Goal: Task Accomplishment & Management: Manage account settings

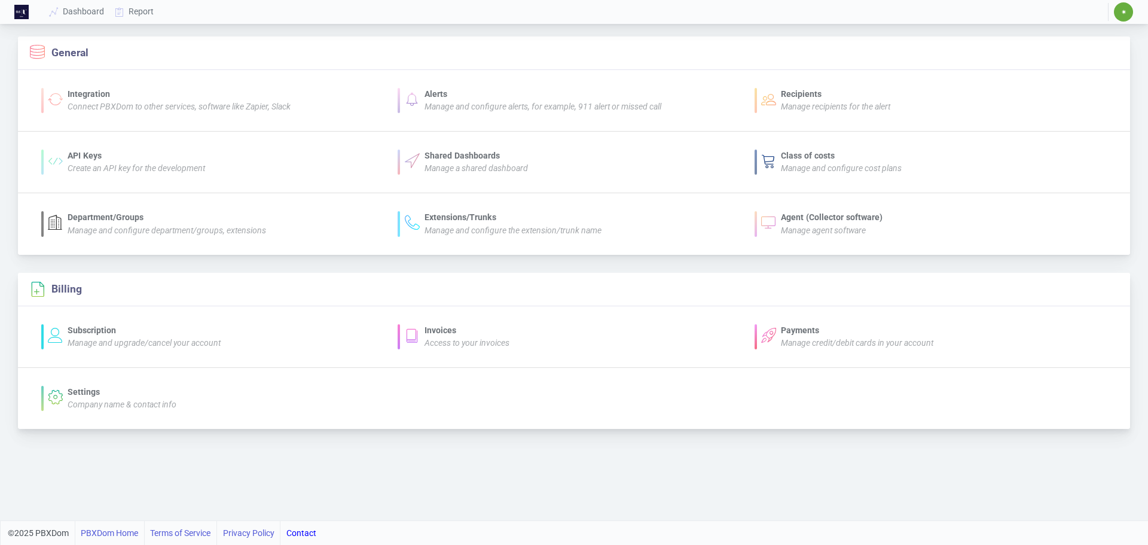
click at [122, 326] on div "Subscription" at bounding box center [144, 330] width 153 height 13
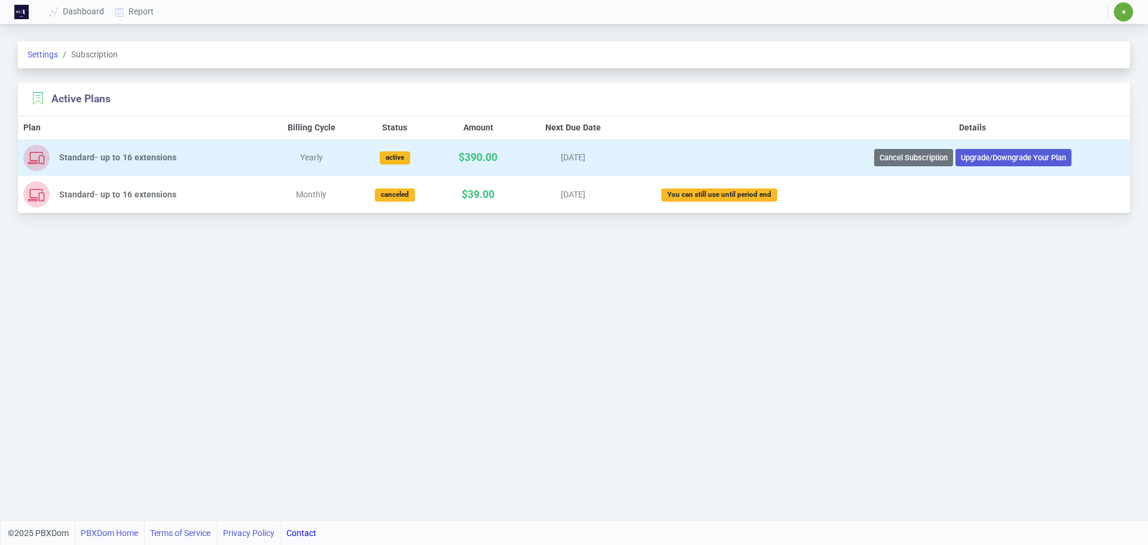
click at [120, 161] on div "Standard- up to 16 extensions" at bounding box center [159, 157] width 201 height 13
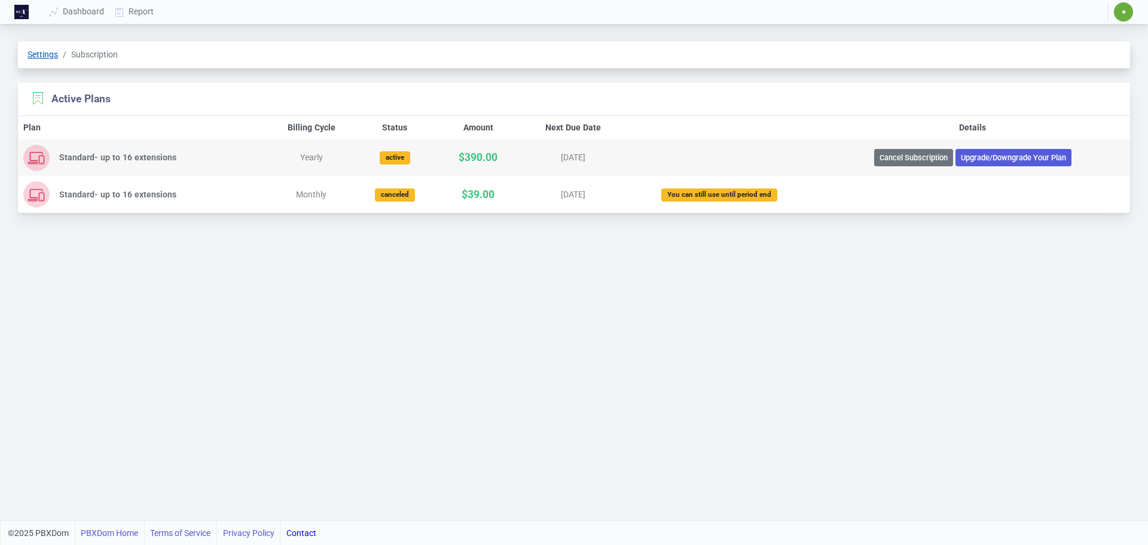
click at [33, 56] on link "Settings" at bounding box center [42, 55] width 30 height 10
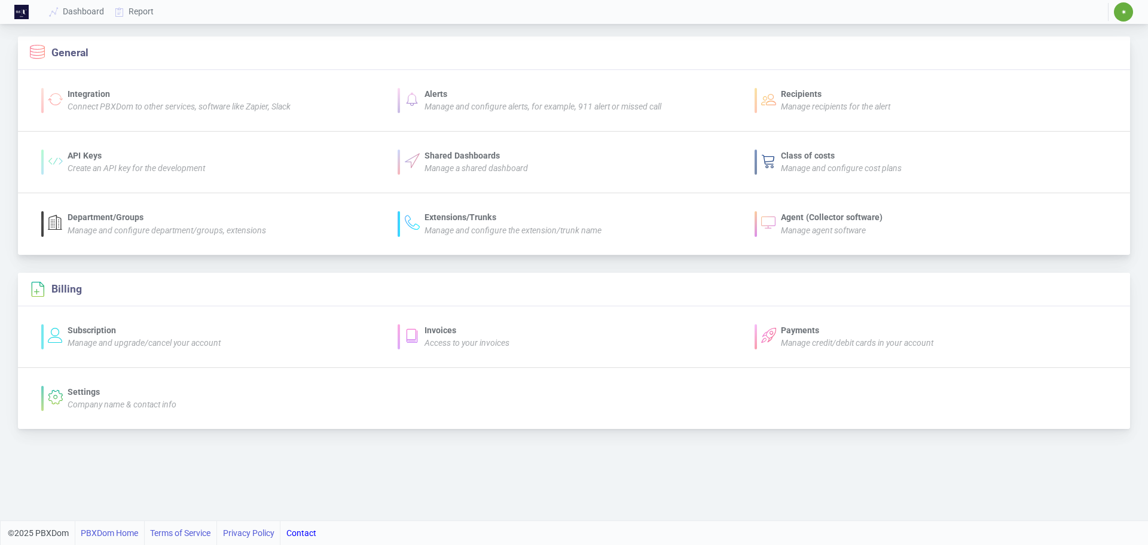
click at [825, 216] on div "Agent (Collector software)" at bounding box center [832, 217] width 102 height 13
